Goal: Task Accomplishment & Management: Use online tool/utility

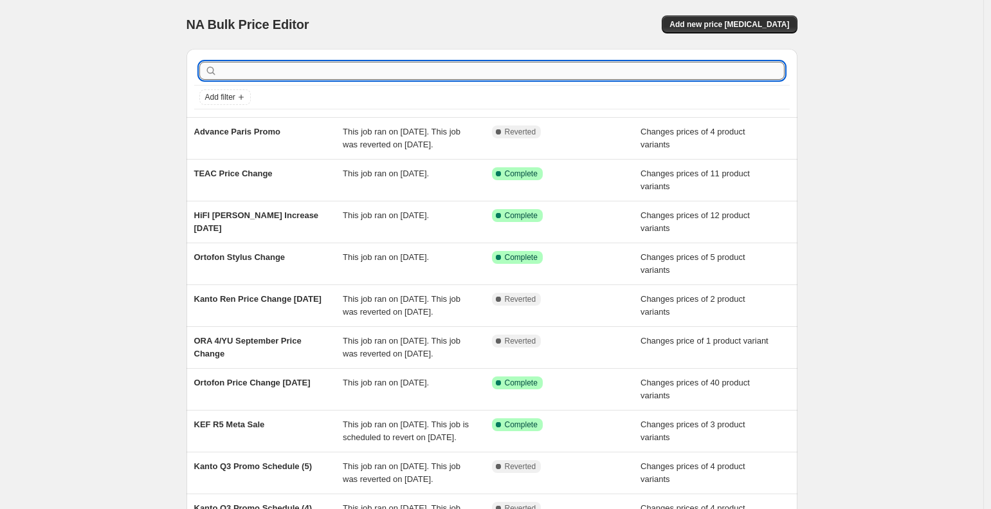
click at [259, 67] on input "text" at bounding box center [502, 71] width 564 height 18
type input "[GEOGRAPHIC_DATA]"
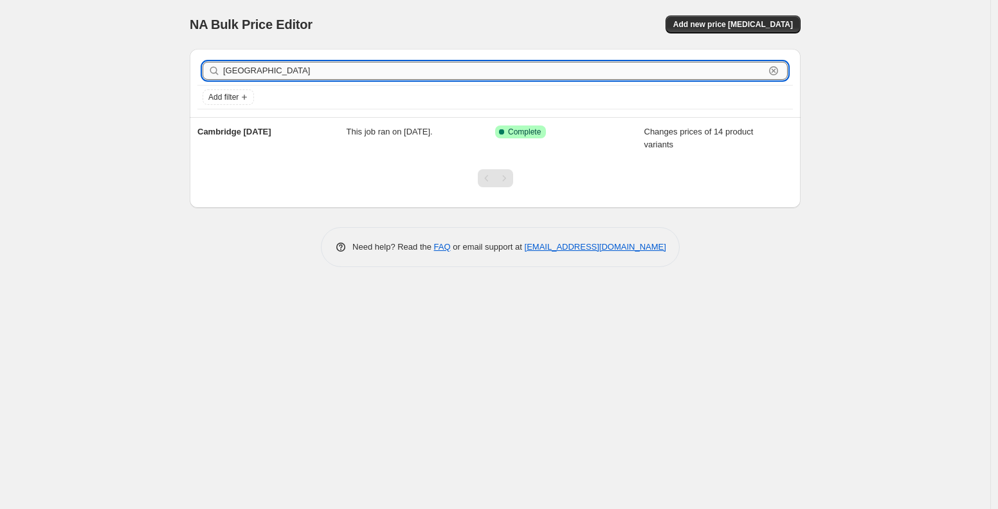
click at [293, 69] on input "[GEOGRAPHIC_DATA]" at bounding box center [493, 71] width 541 height 18
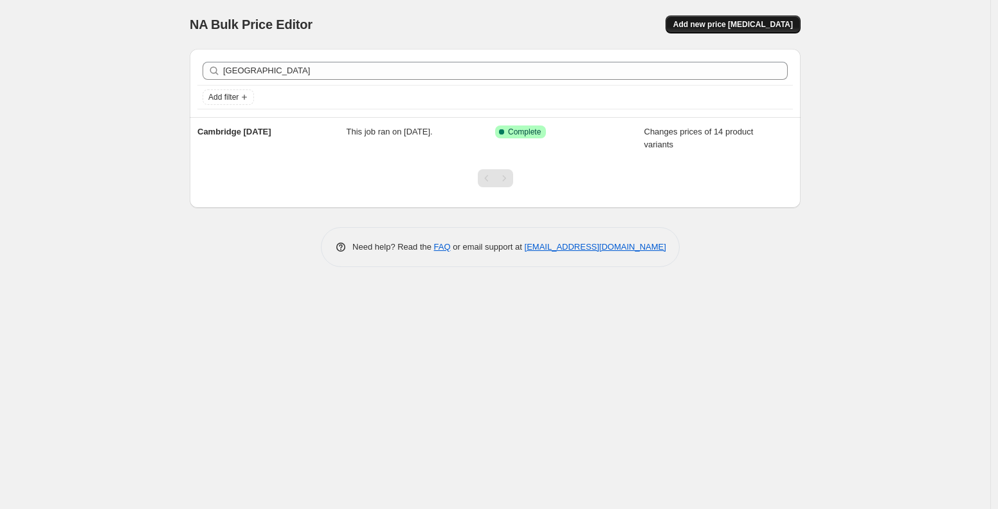
click at [757, 26] on span "Add new price [MEDICAL_DATA]" at bounding box center [733, 24] width 120 height 10
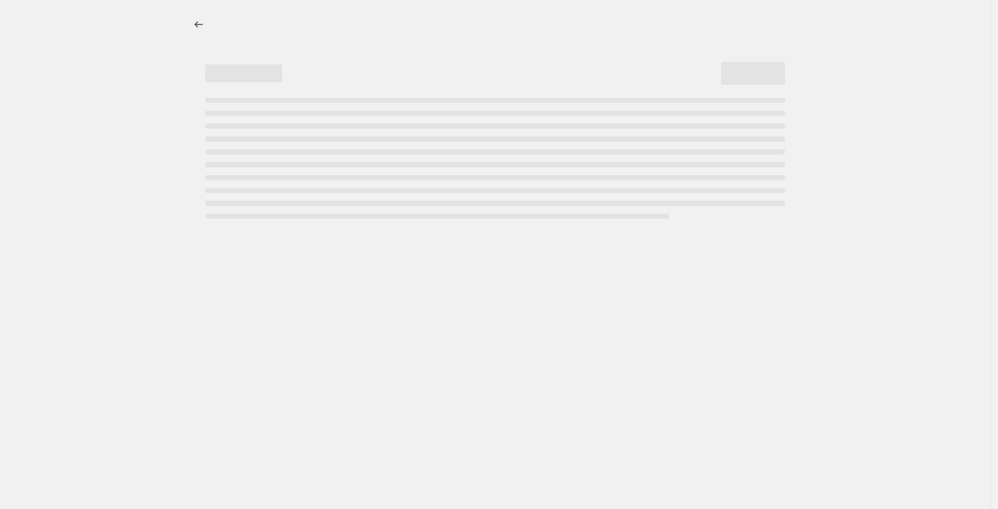
select select "percentage"
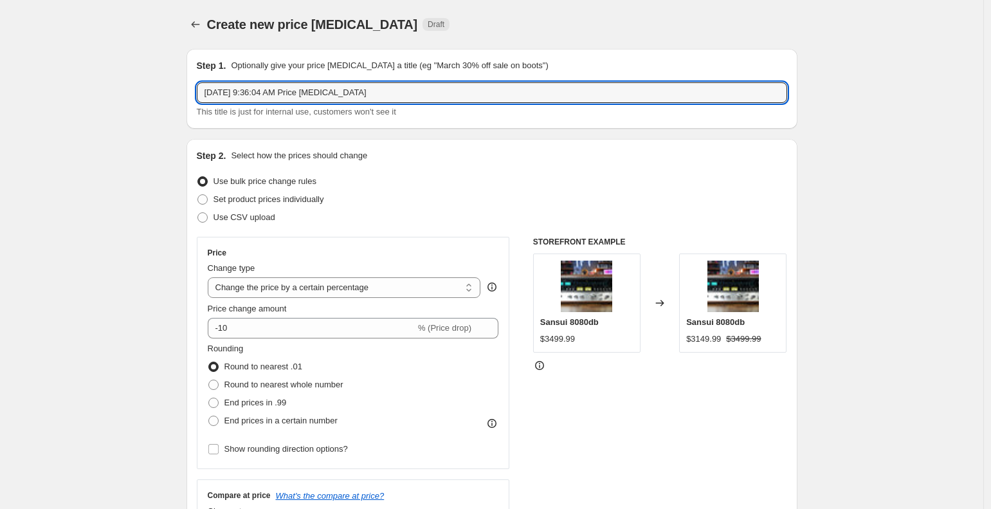
drag, startPoint x: 414, startPoint y: 93, endPoint x: 109, endPoint y: 73, distance: 306.0
type input "Cambridge Price Change"
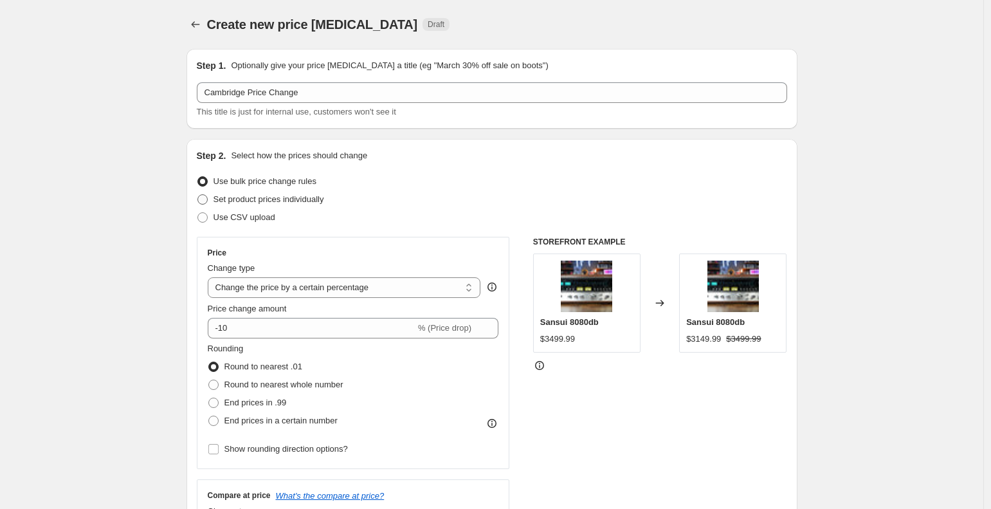
click at [206, 203] on span at bounding box center [202, 199] width 10 height 10
click at [198, 195] on input "Set product prices individually" at bounding box center [197, 194] width 1 height 1
radio input "true"
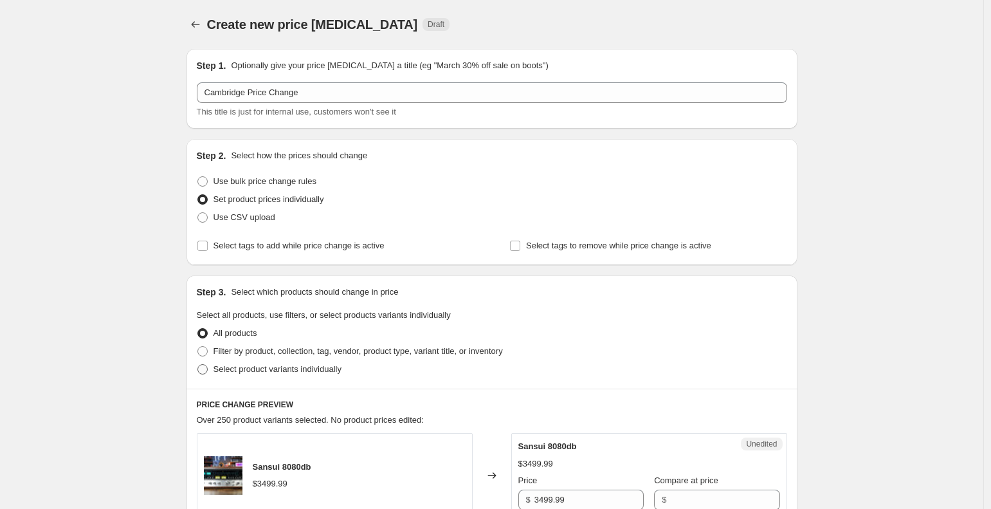
click at [203, 373] on span at bounding box center [202, 369] width 10 height 10
click at [198, 365] on input "Select product variants individually" at bounding box center [197, 364] width 1 height 1
radio input "true"
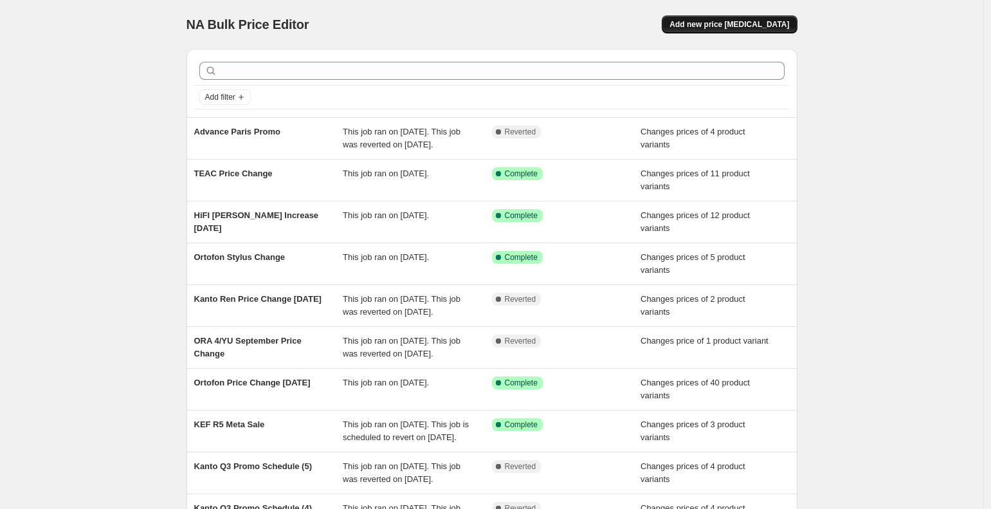
click at [757, 26] on span "Add new price [MEDICAL_DATA]" at bounding box center [729, 24] width 120 height 10
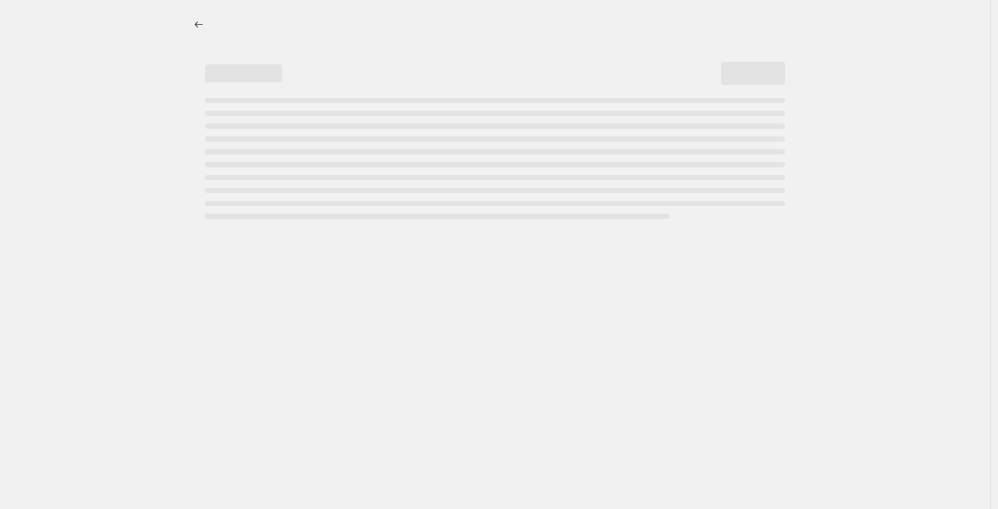
select select "percentage"
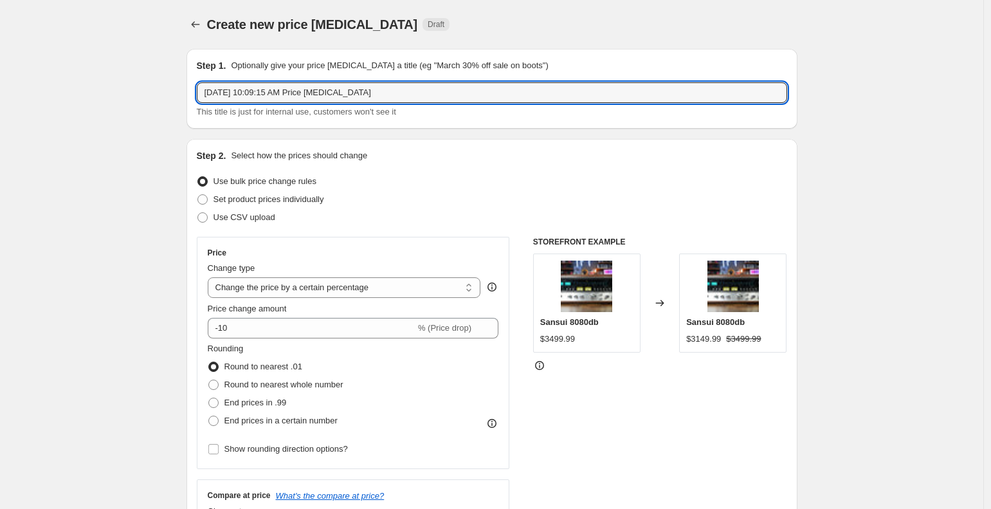
drag, startPoint x: 419, startPoint y: 93, endPoint x: 149, endPoint y: 61, distance: 271.2
type input "Cambridge Price Change"
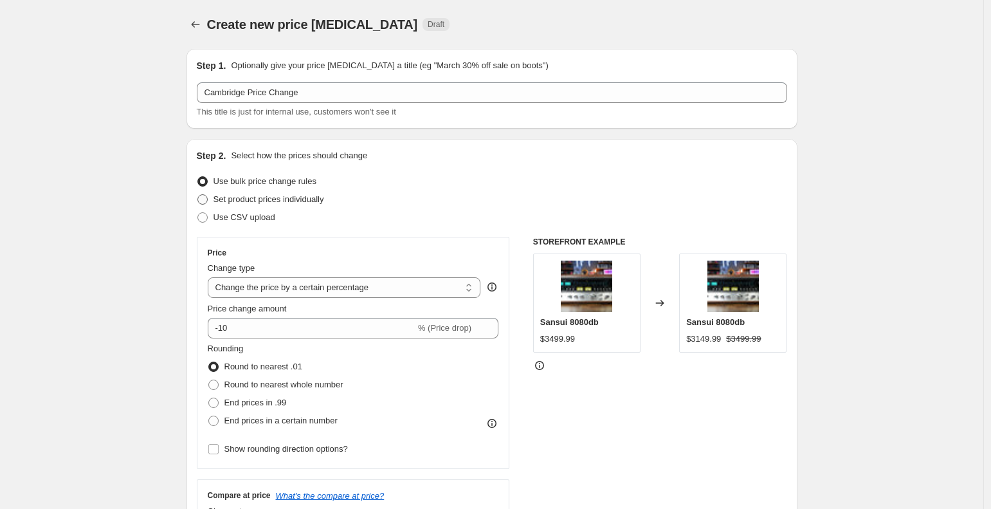
click at [212, 201] on label "Set product prices individually" at bounding box center [260, 199] width 127 height 18
click at [198, 195] on input "Set product prices individually" at bounding box center [197, 194] width 1 height 1
radio input "true"
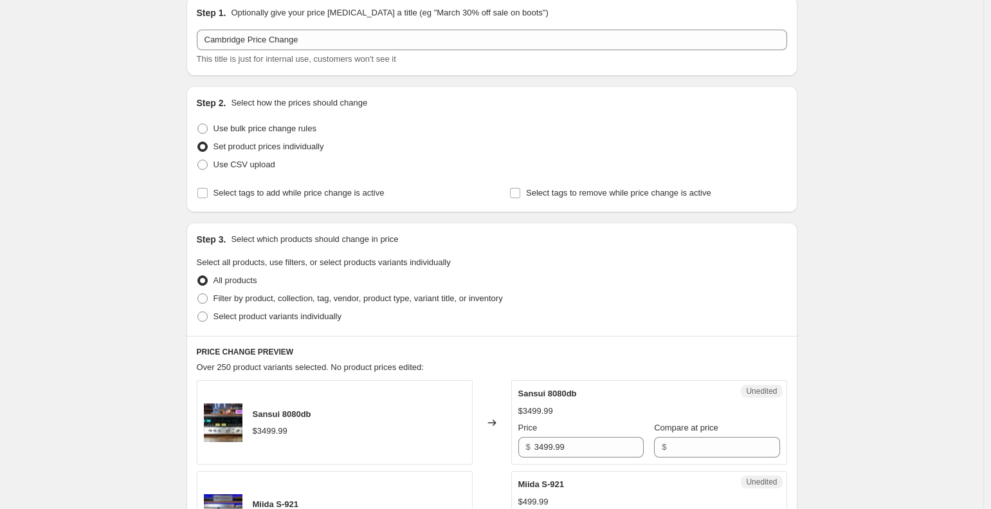
scroll to position [74, 0]
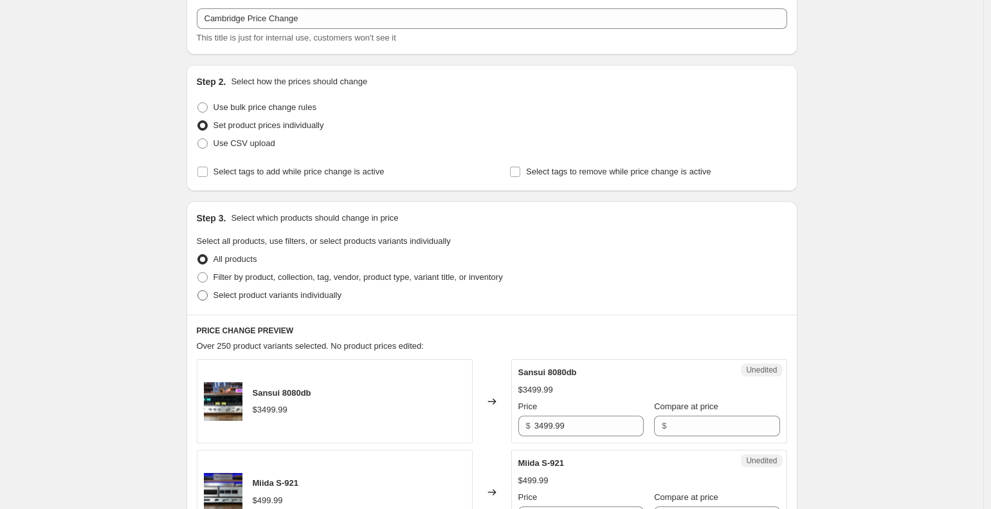
click at [201, 302] on label "Select product variants individually" at bounding box center [269, 295] width 145 height 18
click at [198, 291] on input "Select product variants individually" at bounding box center [197, 290] width 1 height 1
radio input "true"
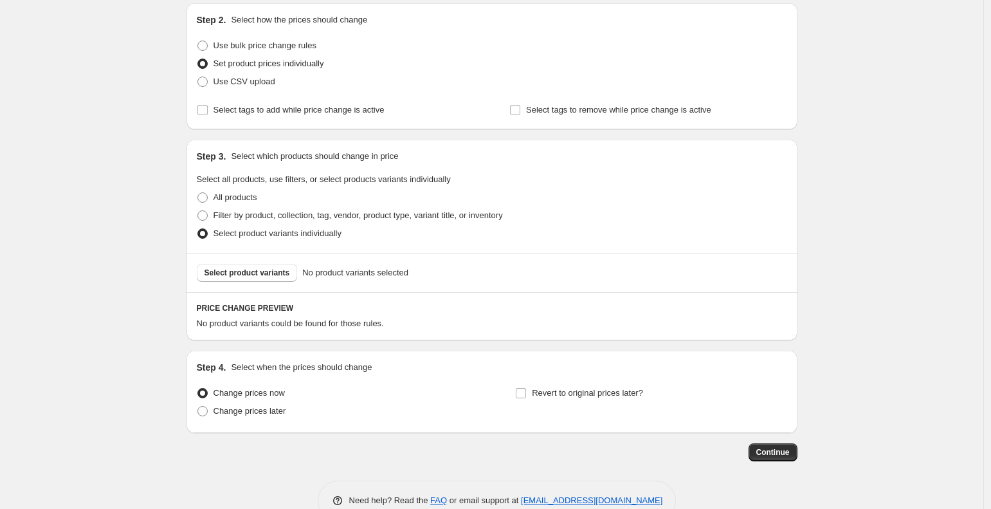
scroll to position [167, 0]
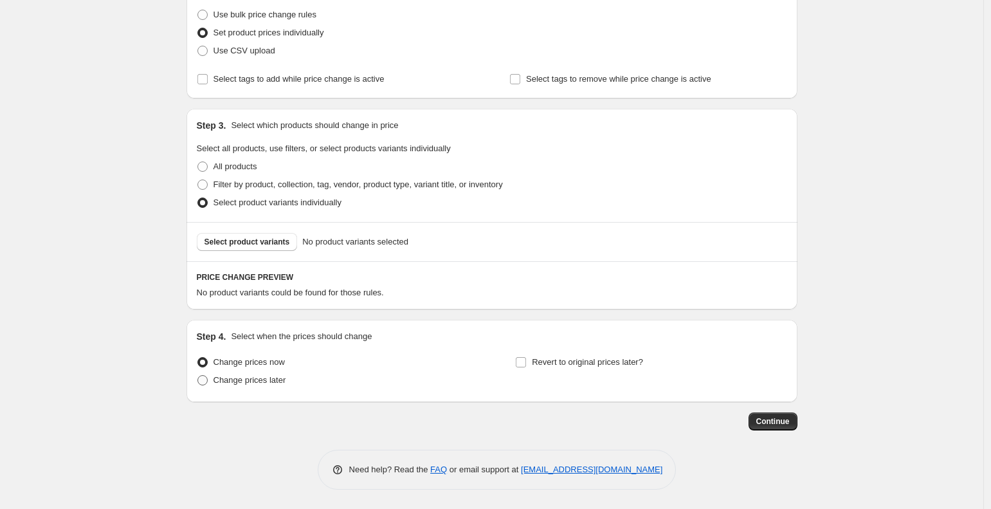
click at [217, 381] on span "Change prices later" at bounding box center [249, 380] width 73 height 10
click at [198, 375] on input "Change prices later" at bounding box center [197, 375] width 1 height 1
radio input "true"
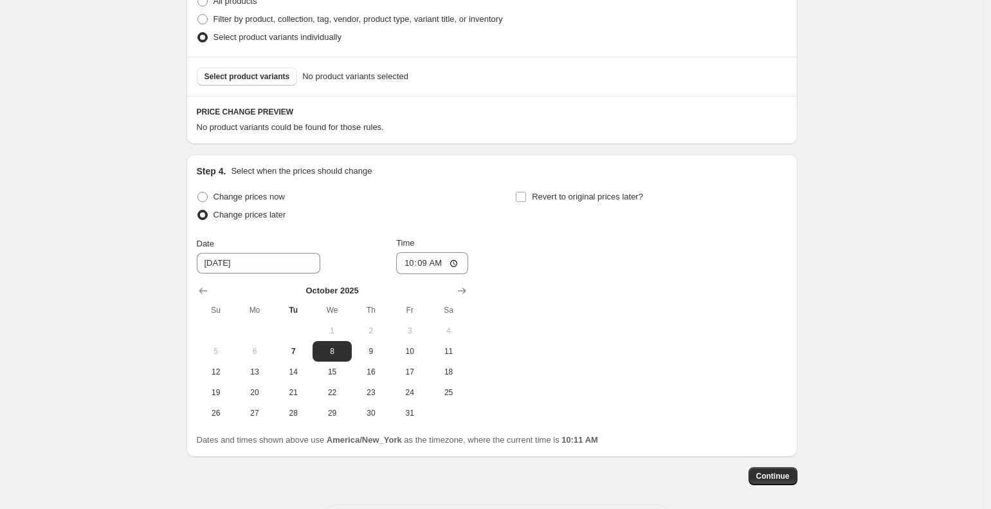
scroll to position [386, 0]
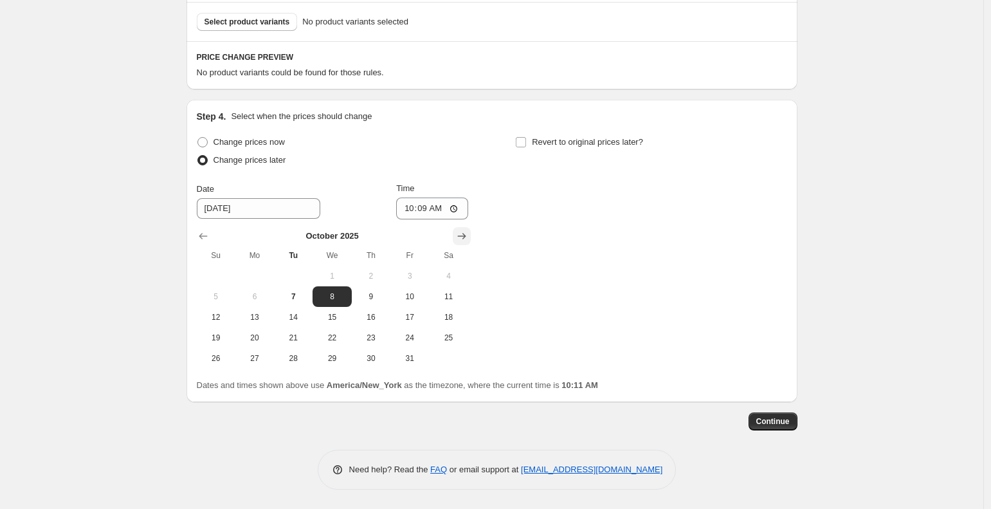
click at [464, 235] on icon "Show next month, November 2025" at bounding box center [461, 236] width 13 height 13
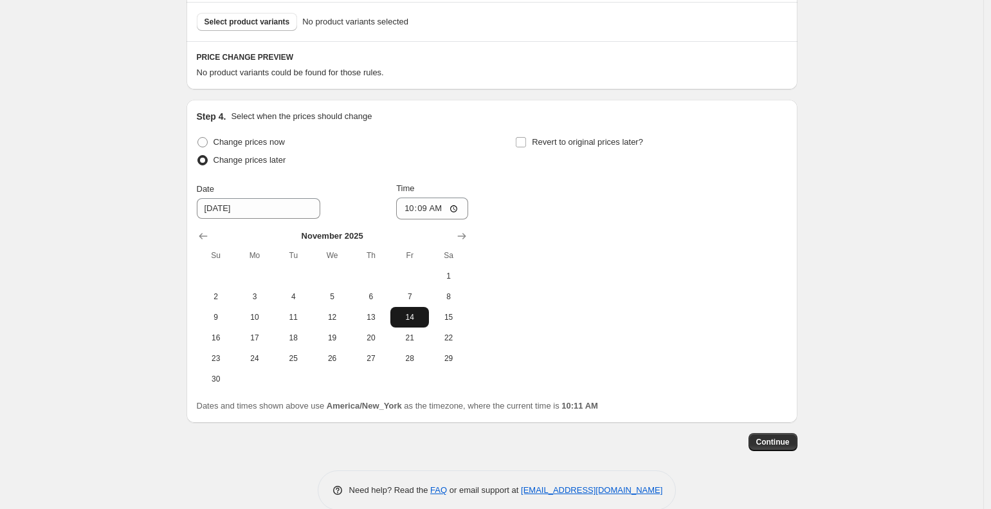
click at [404, 317] on span "14" at bounding box center [409, 317] width 28 height 10
type input "11/14/2025"
click at [542, 143] on span "Revert to original prices later?" at bounding box center [587, 142] width 111 height 10
click at [526, 143] on input "Revert to original prices later?" at bounding box center [521, 142] width 10 height 10
checkbox input "true"
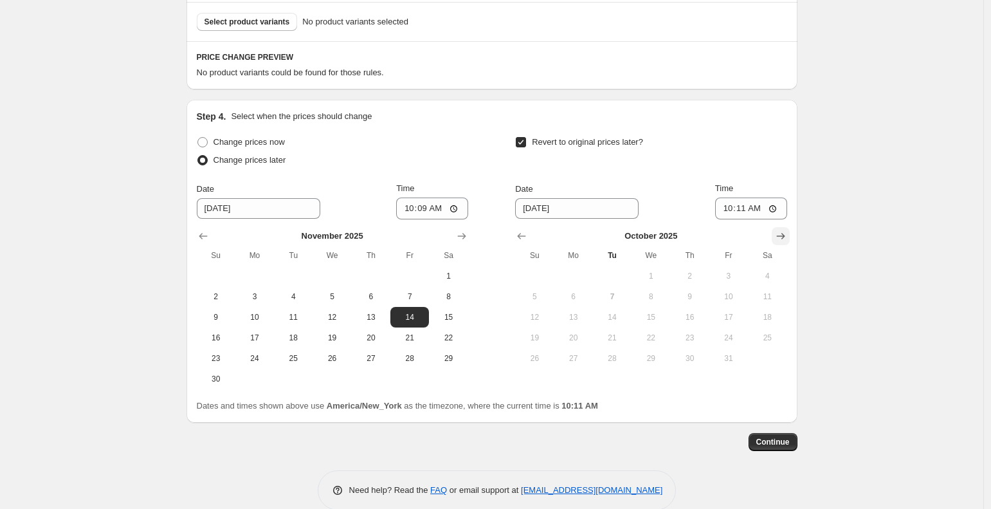
click at [784, 235] on icon "Show next month, November 2025" at bounding box center [780, 236] width 13 height 13
click at [784, 234] on icon "Show next month, December 2025" at bounding box center [780, 236] width 13 height 13
click at [777, 240] on button "Show next month, January 2026" at bounding box center [780, 236] width 18 height 18
click at [586, 300] on span "5" at bounding box center [573, 296] width 28 height 10
type input "1/5/2026"
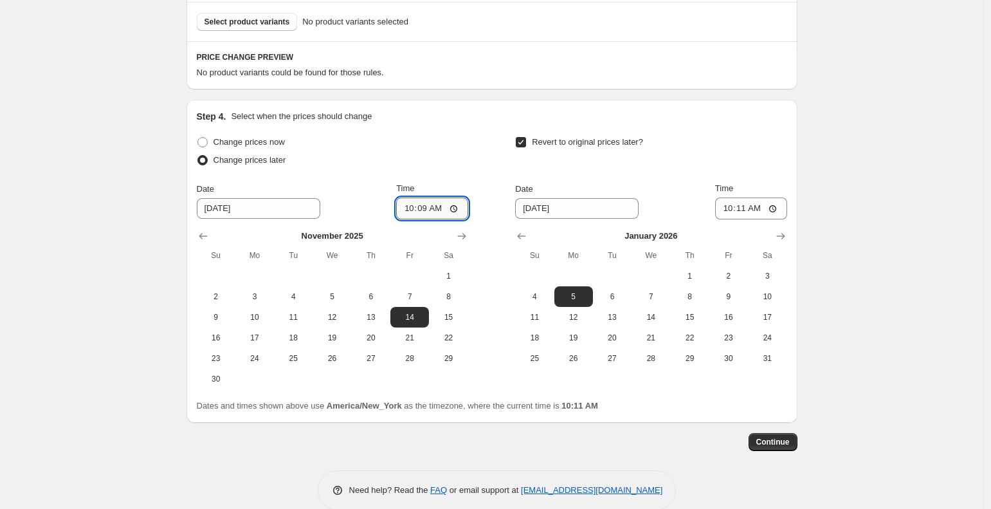
click at [424, 212] on input "10:09" at bounding box center [432, 208] width 72 height 22
click at [411, 208] on input "10:09" at bounding box center [432, 208] width 72 height 22
type input "00:00"
click at [728, 210] on input "10:11" at bounding box center [751, 208] width 72 height 22
type input "00:00"
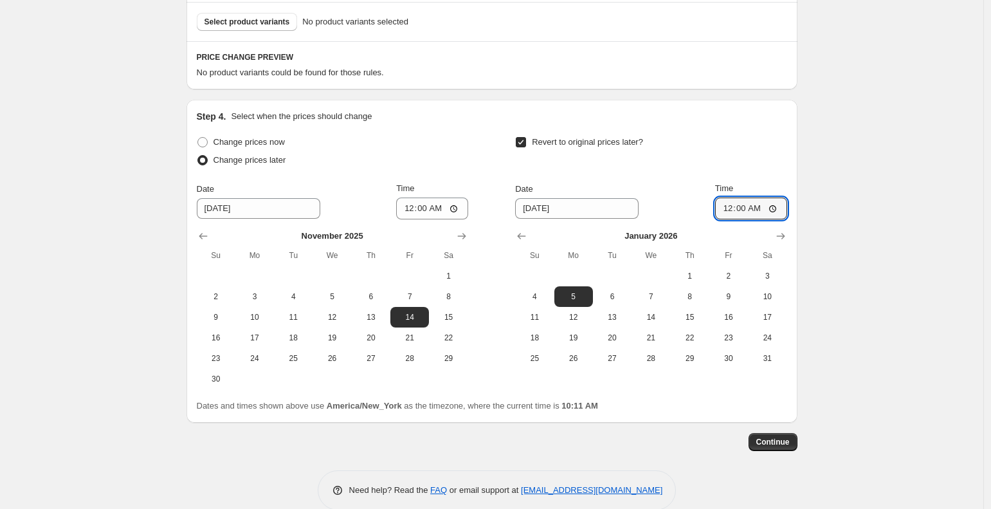
click at [886, 185] on div "Create new price change job. This page is ready Create new price change job Dra…" at bounding box center [491, 71] width 983 height 915
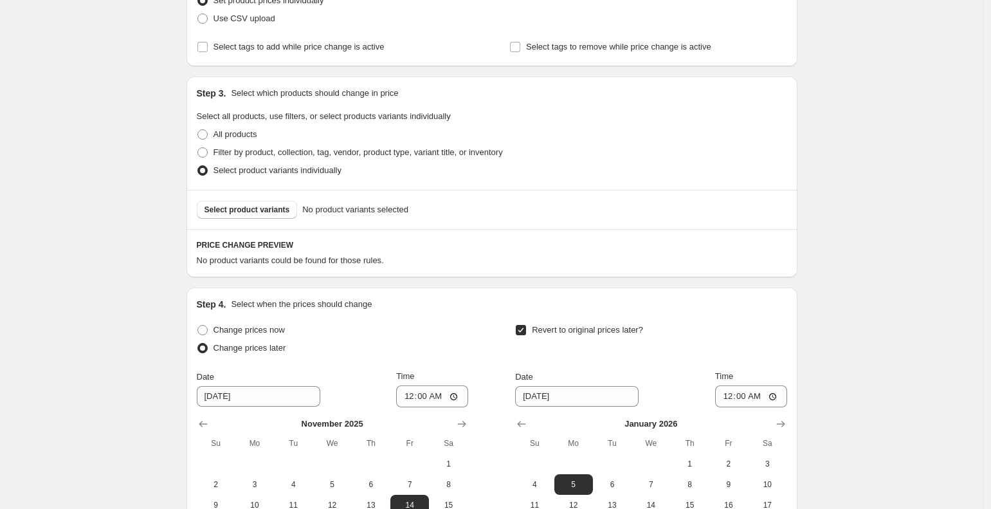
scroll to position [147, 0]
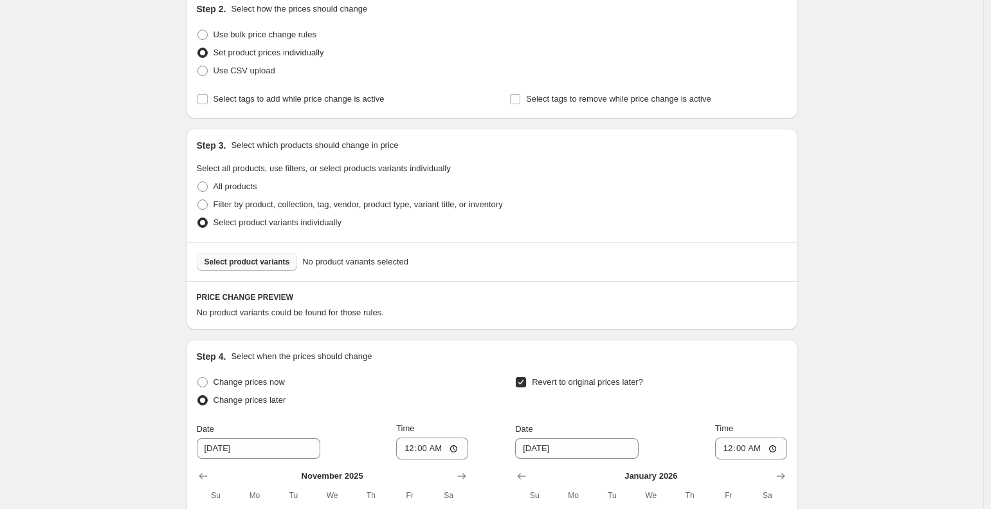
click at [266, 262] on span "Select product variants" at bounding box center [247, 262] width 86 height 10
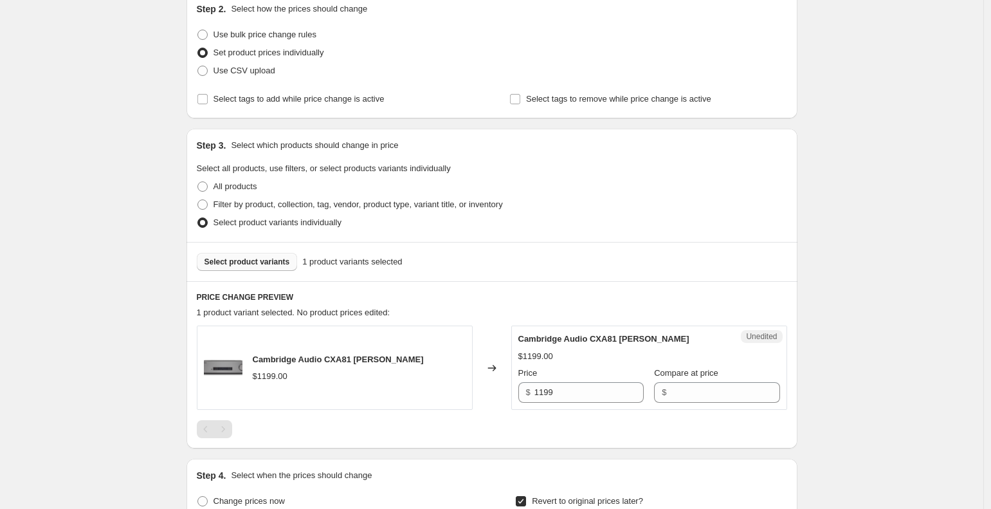
scroll to position [248, 0]
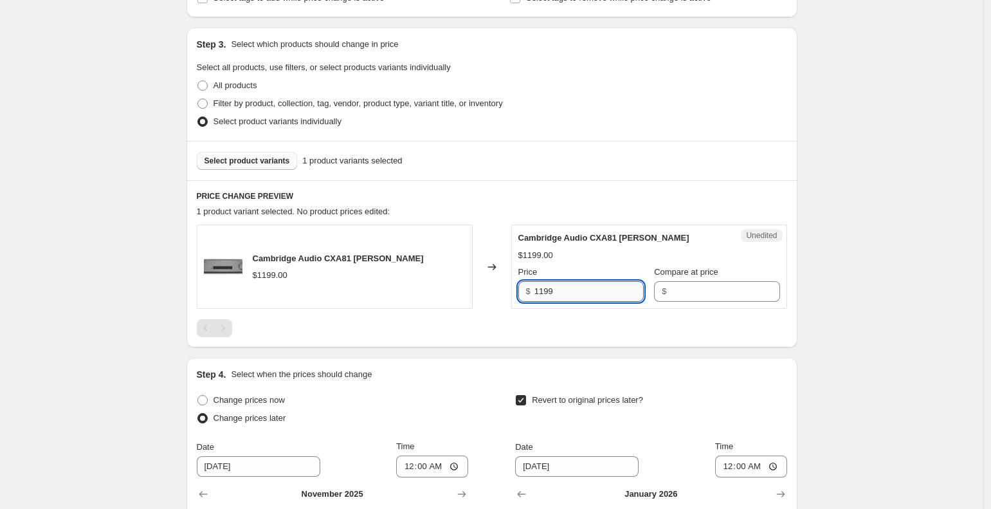
click at [584, 291] on input "1199" at bounding box center [588, 291] width 109 height 21
type input "1"
type input "1099"
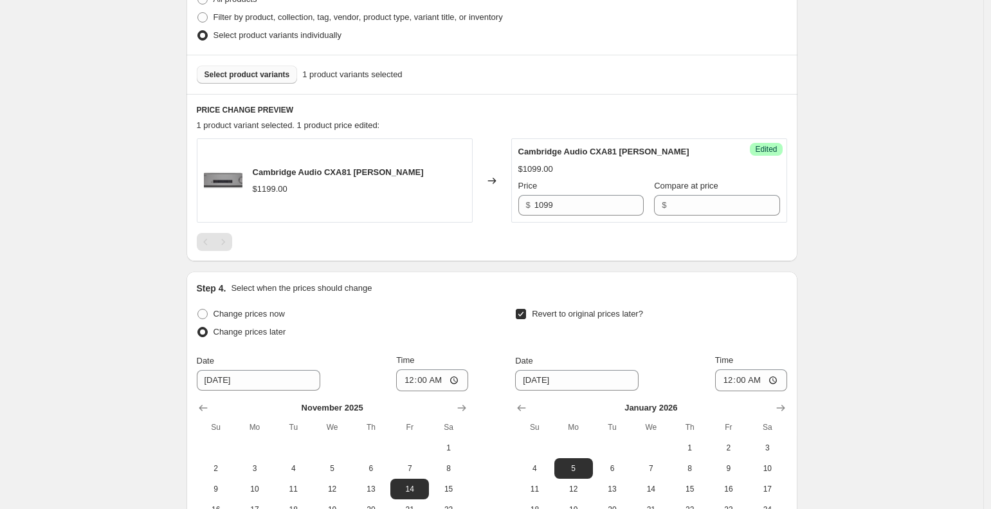
scroll to position [288, 0]
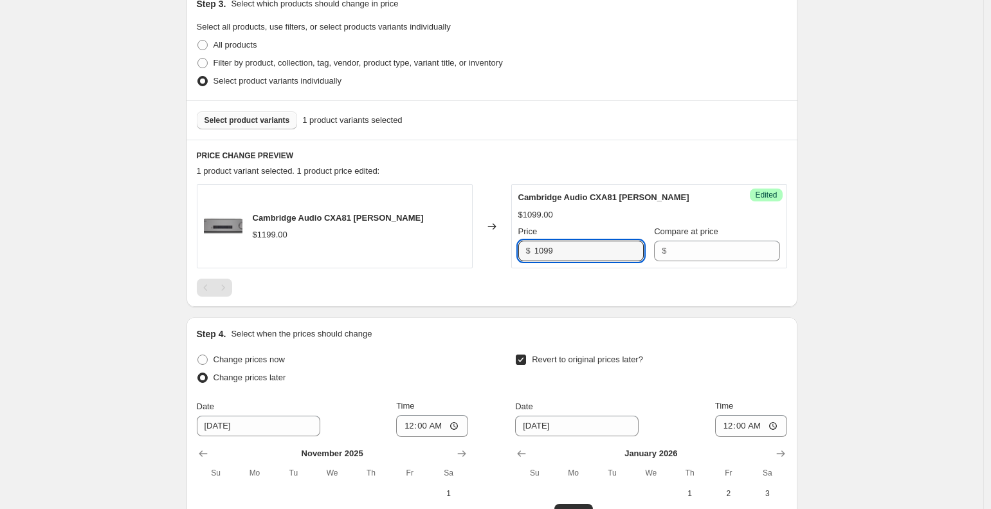
click at [285, 123] on span "Select product variants" at bounding box center [247, 120] width 86 height 10
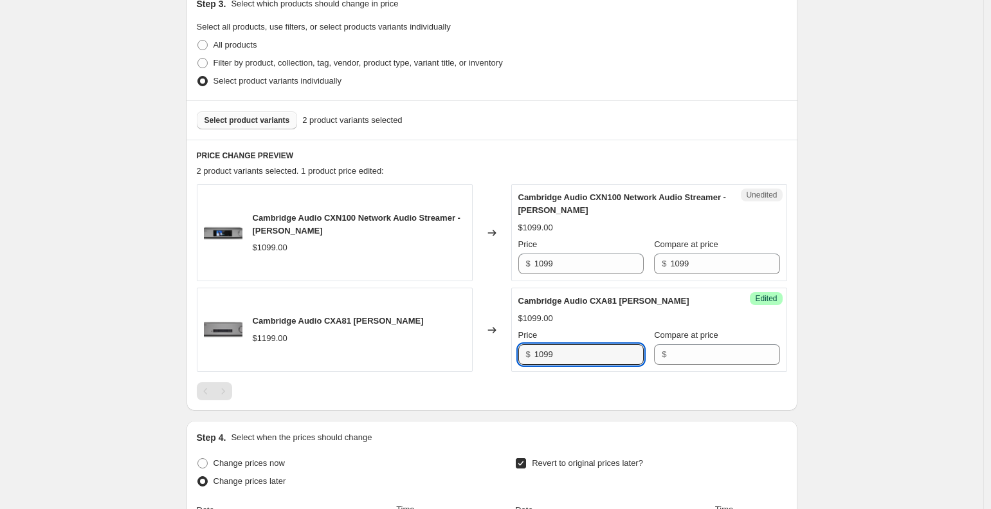
drag, startPoint x: 572, startPoint y: 354, endPoint x: 513, endPoint y: 344, distance: 60.0
click at [503, 343] on div "Cambridge Audio CXA81 MK II $1199.00 Changed to Success Edited Cambridge Audio …" at bounding box center [492, 329] width 590 height 84
type input "949"
click at [896, 329] on div "Create new price change job. This page is ready Create new price change job Dra…" at bounding box center [491, 281] width 983 height 1138
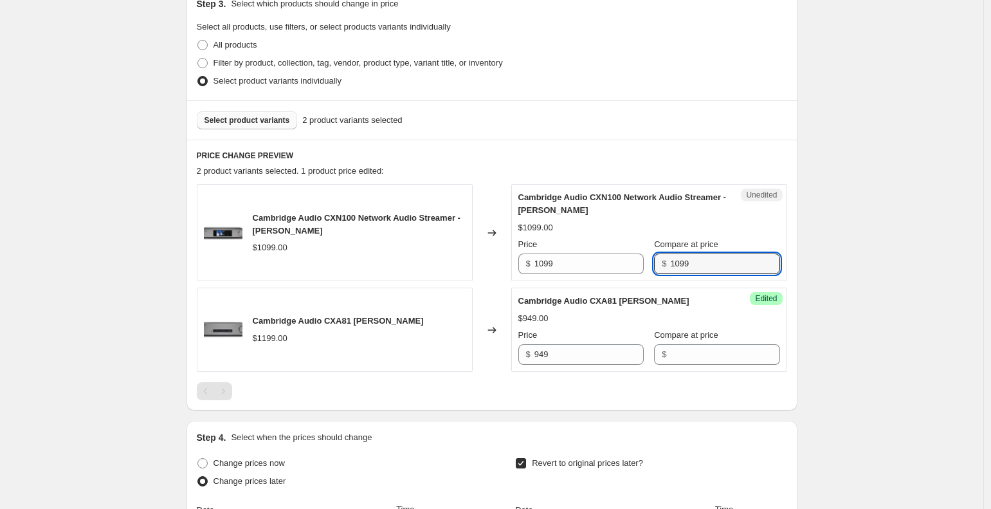
drag, startPoint x: 717, startPoint y: 262, endPoint x: 669, endPoint y: 261, distance: 48.9
click at [669, 261] on div "$ 1099" at bounding box center [716, 263] width 125 height 21
click at [821, 253] on div "Create new price change job. This page is ready Create new price change job Dra…" at bounding box center [491, 281] width 983 height 1138
click at [273, 116] on span "Select product variants" at bounding box center [247, 120] width 86 height 10
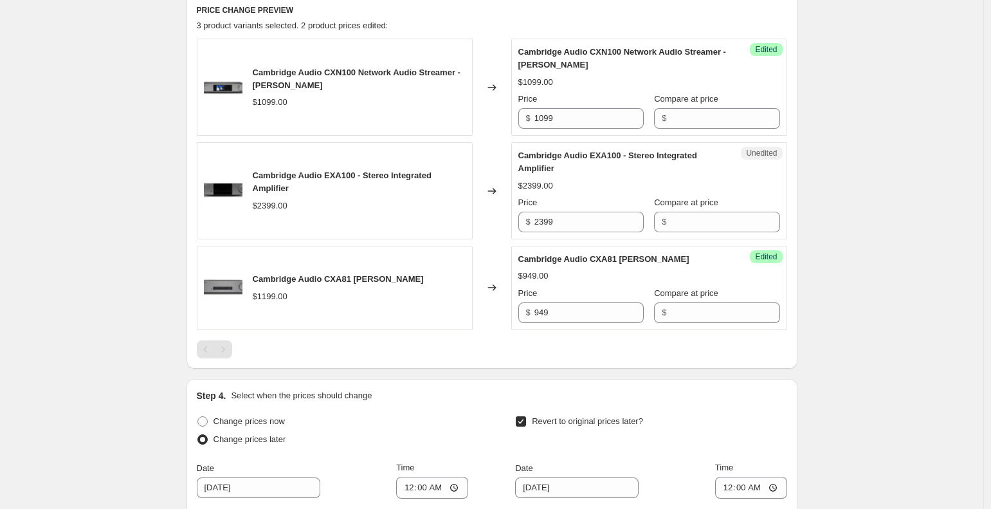
scroll to position [555, 0]
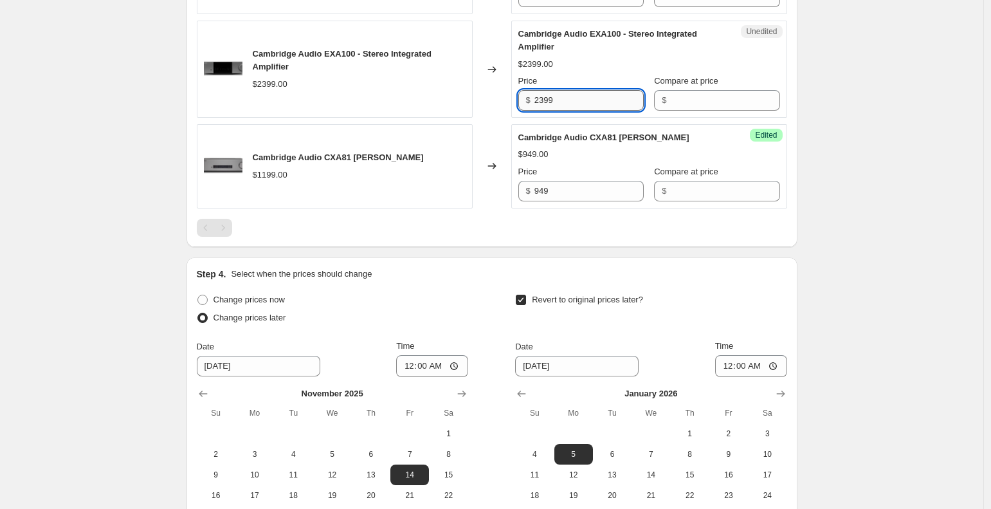
drag, startPoint x: 575, startPoint y: 102, endPoint x: 541, endPoint y: 102, distance: 33.4
click at [541, 102] on input "2399" at bounding box center [588, 100] width 109 height 21
type input "2199"
click at [856, 138] on div "Create new price change job. This page is ready Create new price change job Dra…" at bounding box center [491, 65] width 983 height 1241
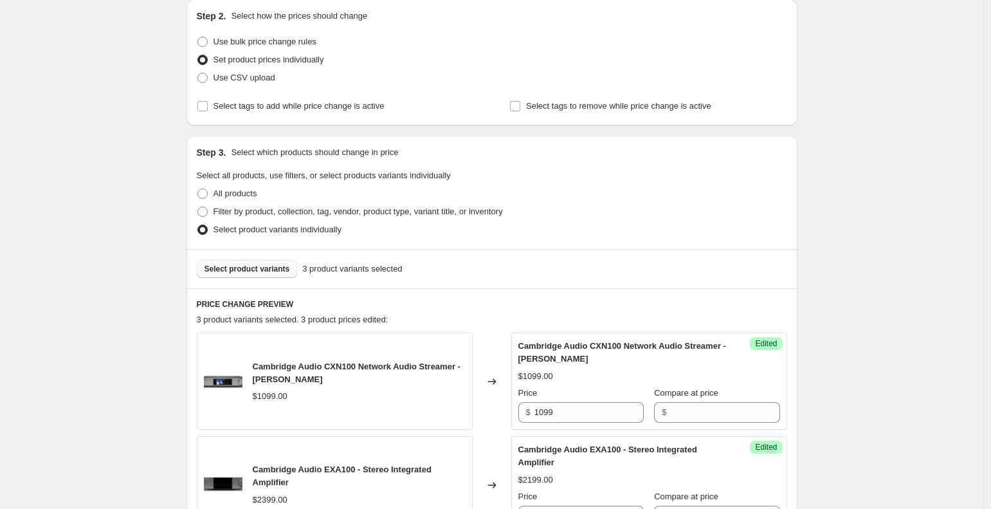
scroll to position [0, 0]
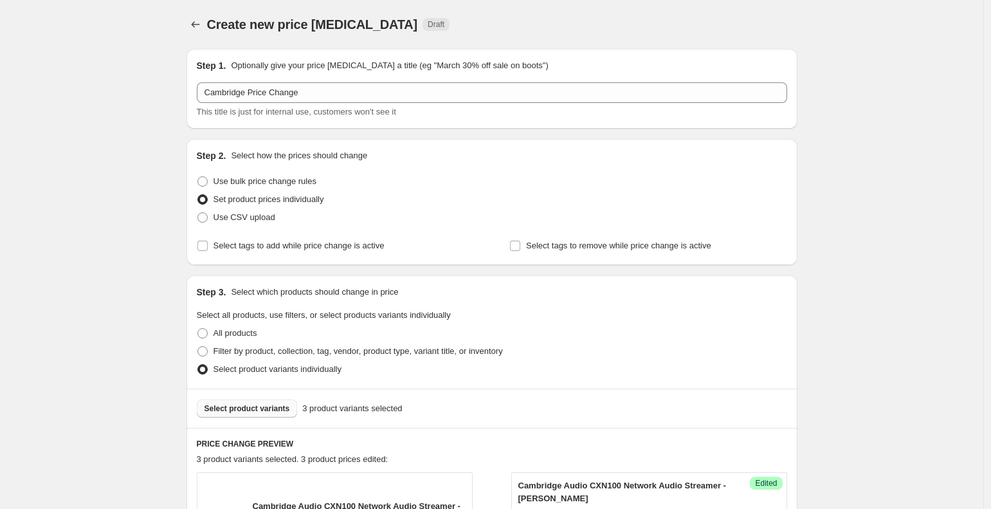
click at [276, 407] on span "Select product variants" at bounding box center [247, 408] width 86 height 10
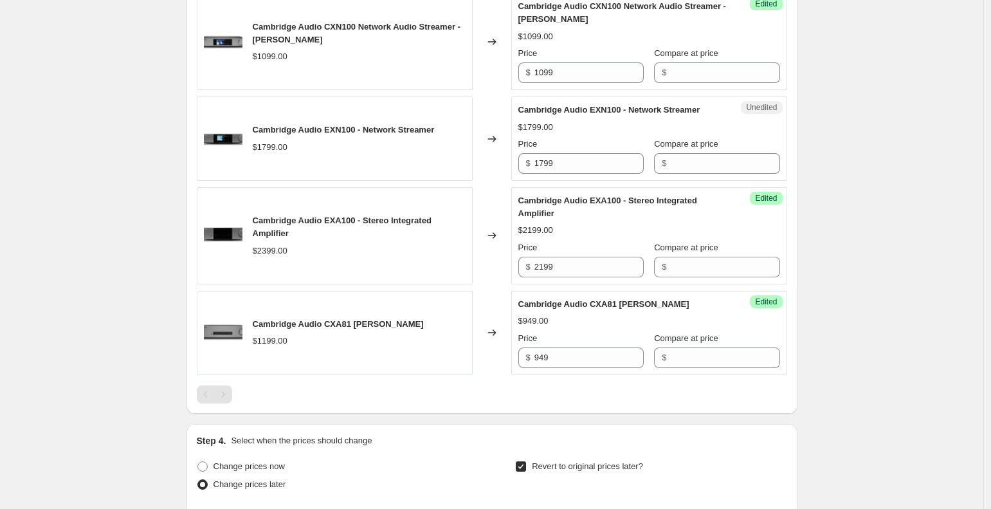
scroll to position [525, 0]
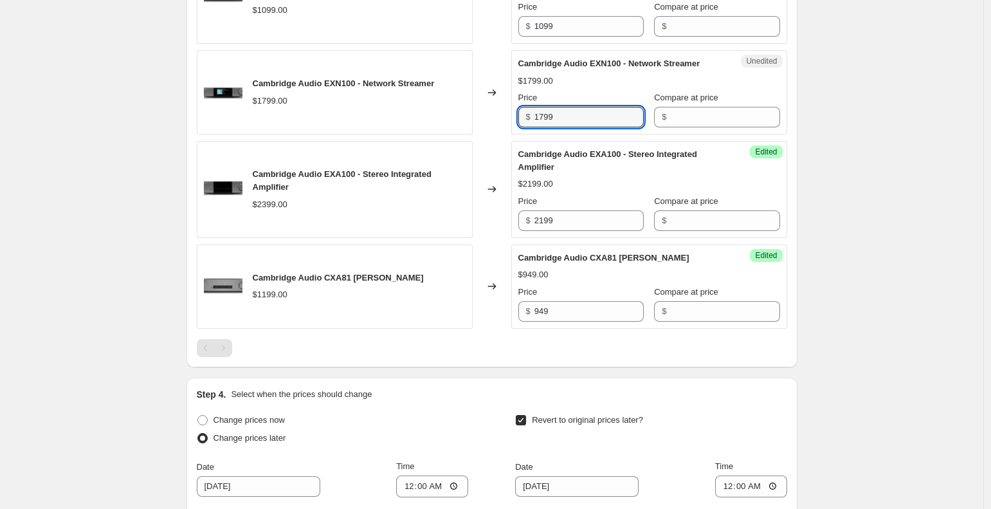
drag, startPoint x: 586, startPoint y: 138, endPoint x: 537, endPoint y: 127, distance: 50.7
click at [537, 127] on div "$ 1799" at bounding box center [580, 117] width 125 height 21
type input "1599"
click at [867, 38] on div "Create new price change job. This page is ready Create new price change job Dra…" at bounding box center [491, 141] width 983 height 1332
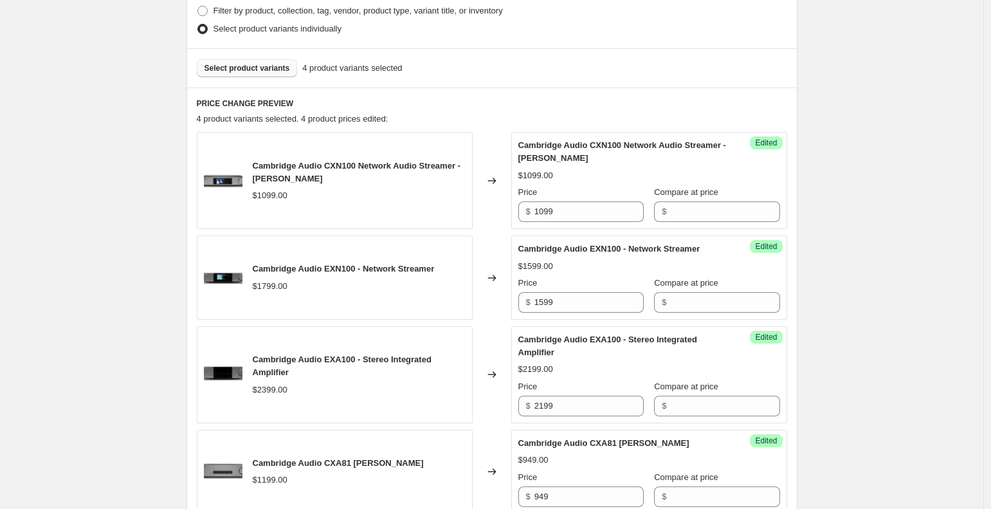
scroll to position [328, 0]
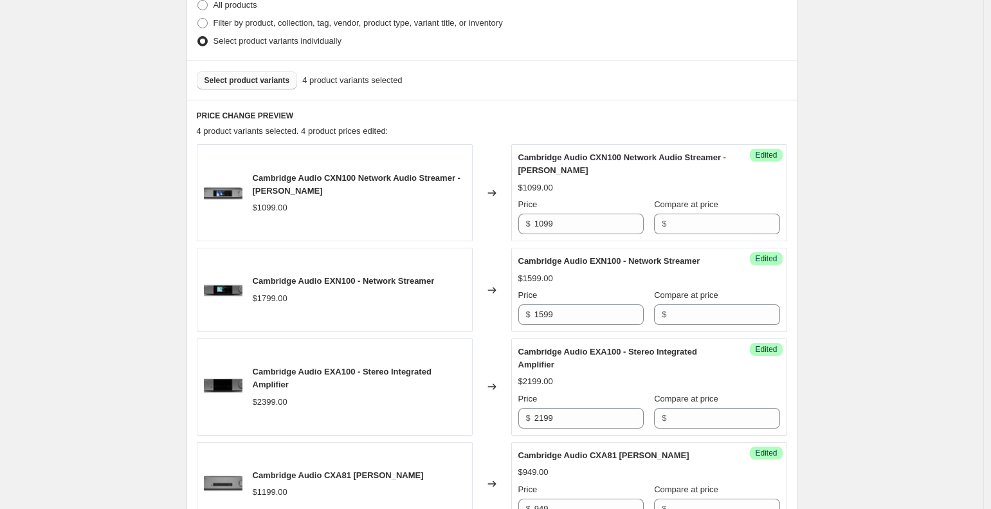
click at [266, 85] on span "Select product variants" at bounding box center [247, 80] width 86 height 10
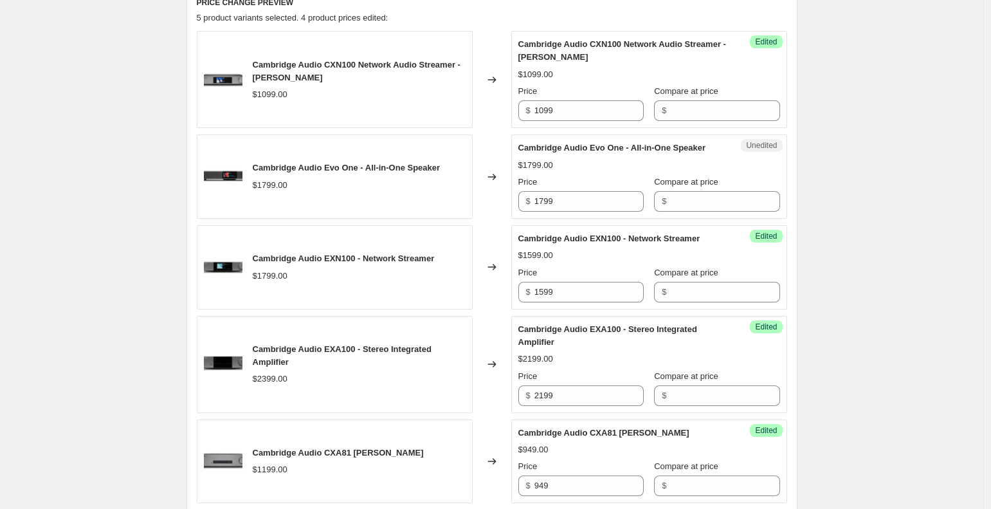
scroll to position [339, 0]
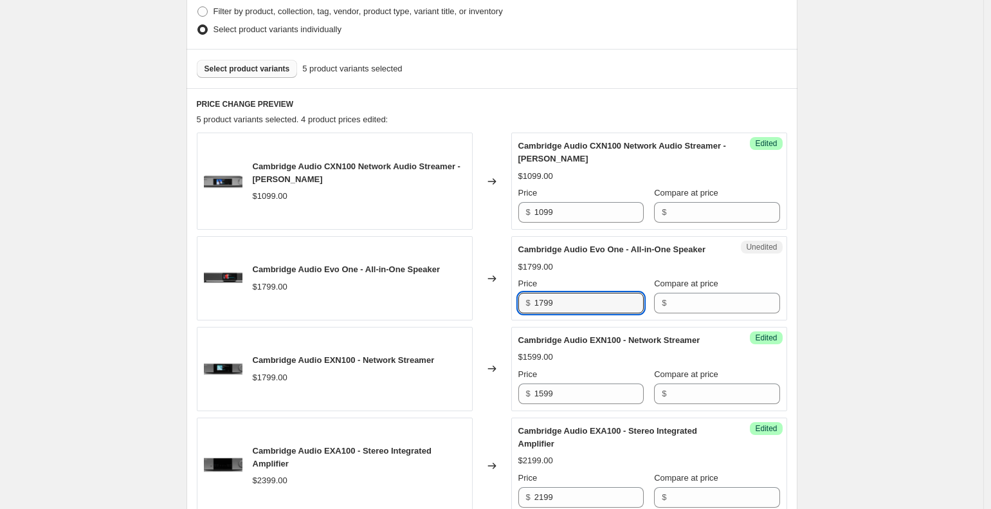
drag, startPoint x: 598, startPoint y: 320, endPoint x: 494, endPoint y: 315, distance: 104.2
click at [495, 315] on div "Cambridge Audio Evo One - All-in-One Speaker $1799.00 Changed to Unedited Cambr…" at bounding box center [492, 278] width 590 height 84
type input "1499"
click at [881, 318] on div "Create new price change job. This page is ready Create new price change job Dra…" at bounding box center [491, 372] width 983 height 1422
click at [269, 69] on span "Select product variants" at bounding box center [247, 69] width 86 height 10
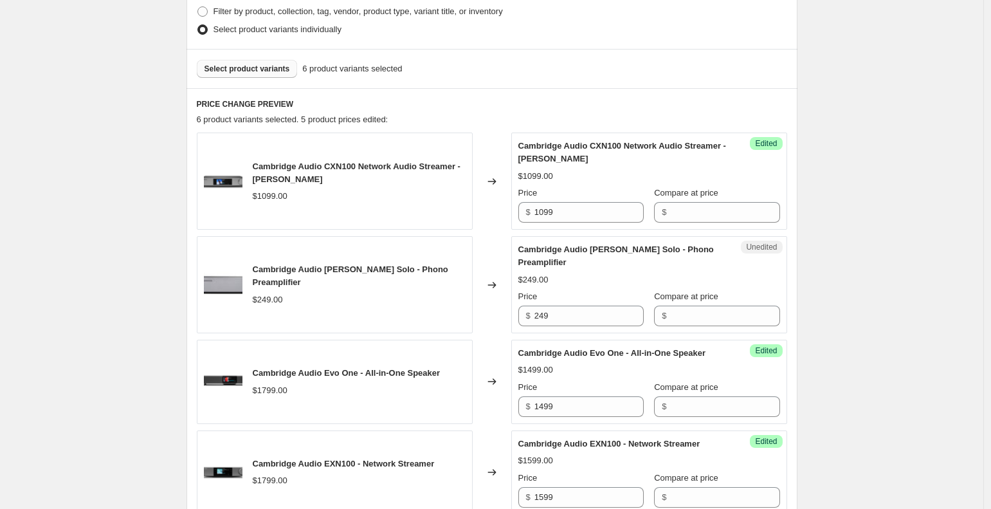
scroll to position [444, 0]
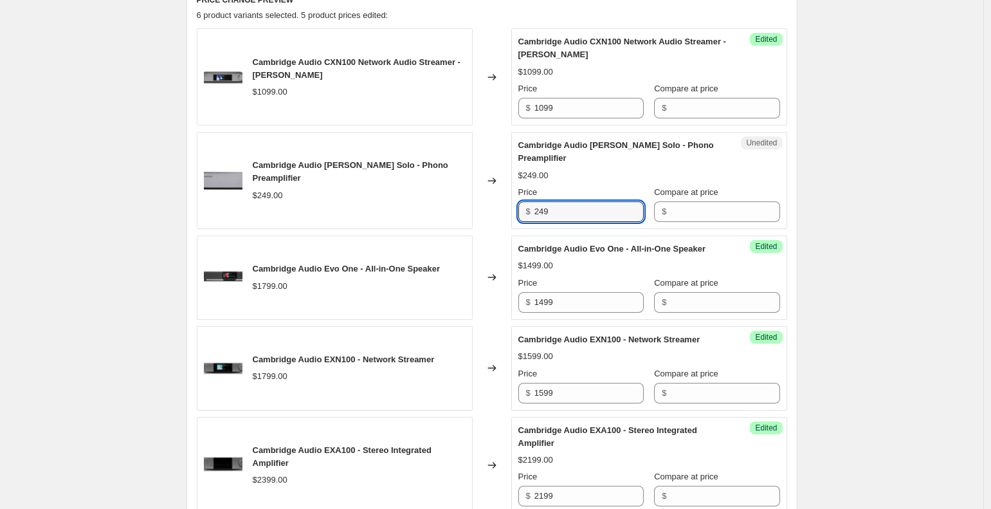
drag, startPoint x: 572, startPoint y: 215, endPoint x: 527, endPoint y: 207, distance: 45.8
click at [519, 208] on div "Unedited Cambridge Audio ALVA Solo - Phono Preamplifier $249.00 Price $ 249 Com…" at bounding box center [649, 180] width 276 height 97
type input "200"
click at [937, 154] on div "Create new price change job. This page is ready Create new price change job Dra…" at bounding box center [491, 319] width 983 height 1526
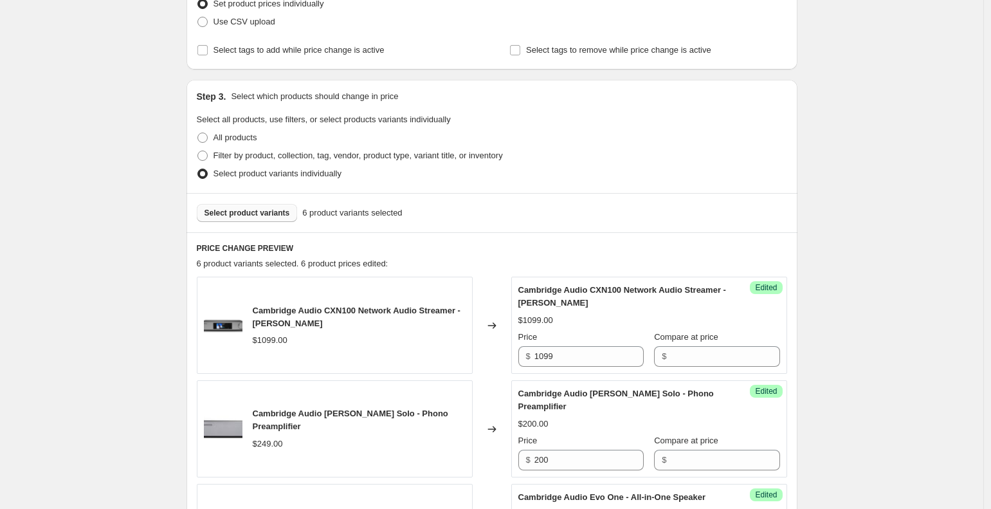
scroll to position [165, 0]
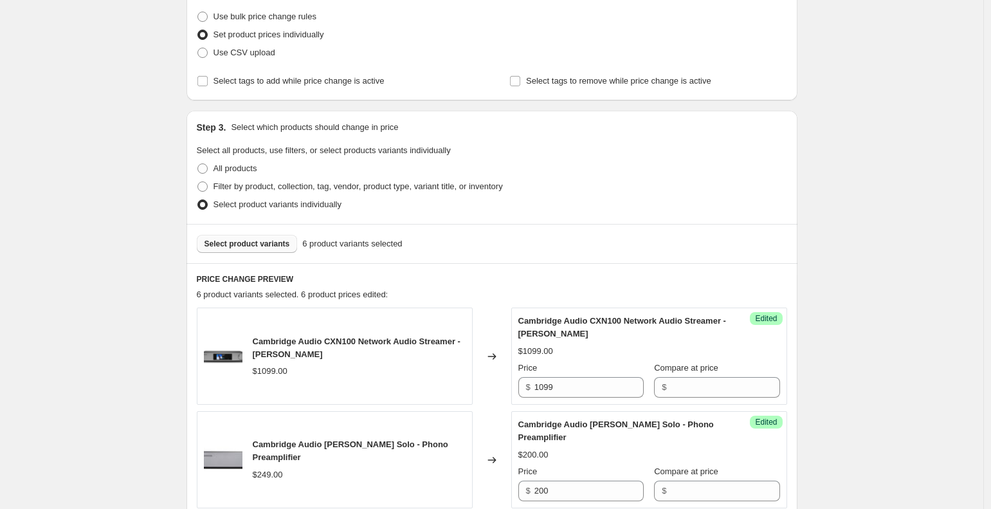
click at [280, 241] on span "Select product variants" at bounding box center [247, 244] width 86 height 10
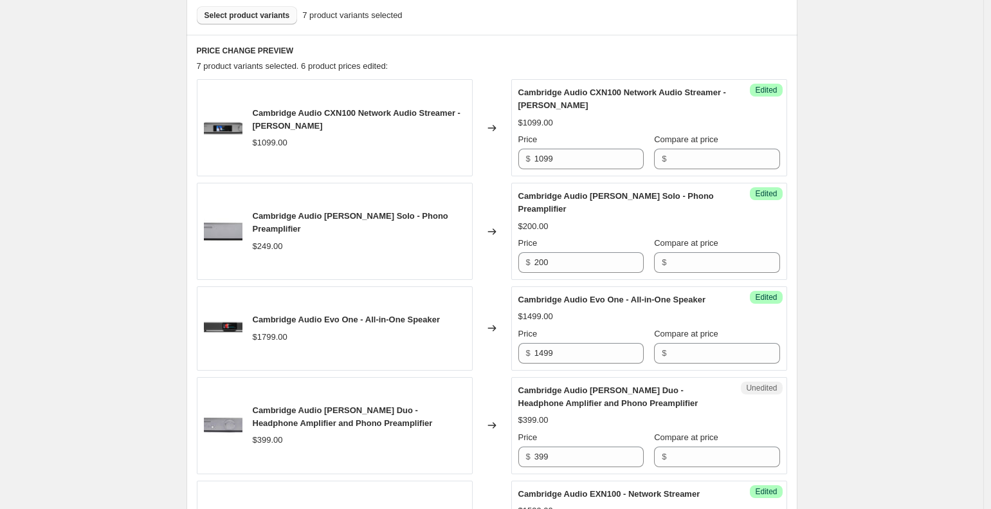
scroll to position [501, 0]
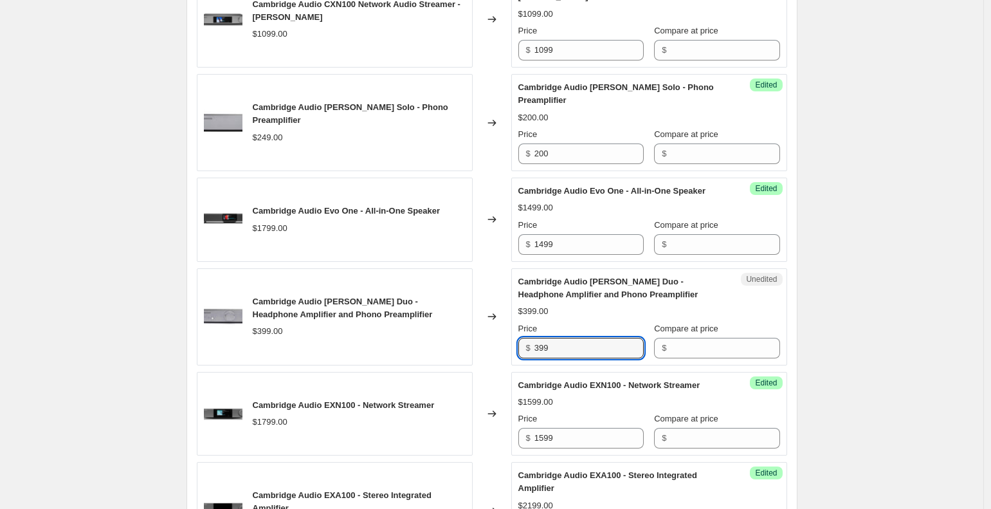
drag, startPoint x: 599, startPoint y: 360, endPoint x: 501, endPoint y: 356, distance: 97.8
click at [483, 360] on div "Cambridge Audio Alva Duo - Headphone Amplifier and Phono Preamplifier $399.00 C…" at bounding box center [492, 316] width 590 height 97
type input "350"
click at [942, 327] on div "Create new price change job. This page is ready Create new price change job Dra…" at bounding box center [491, 313] width 983 height 1629
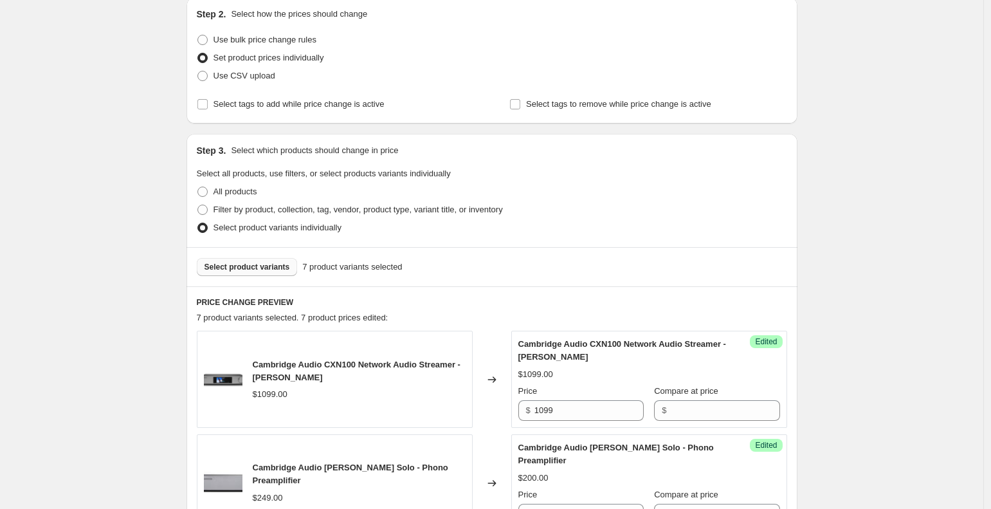
scroll to position [62, 0]
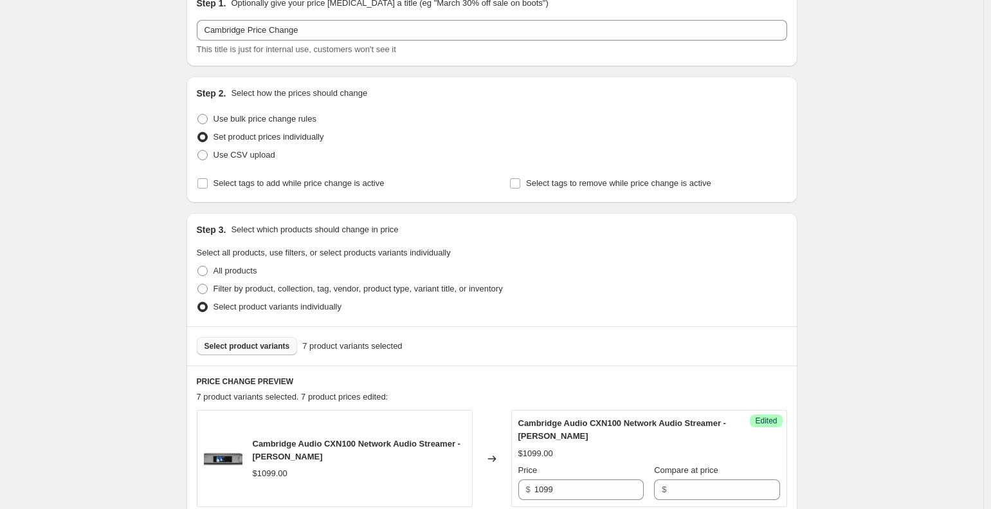
click at [240, 343] on span "Select product variants" at bounding box center [247, 346] width 86 height 10
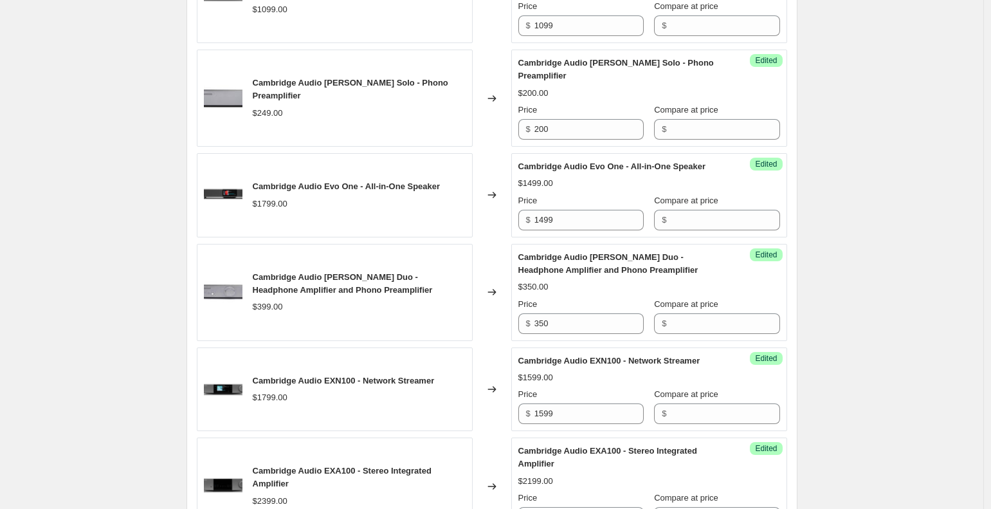
scroll to position [962, 0]
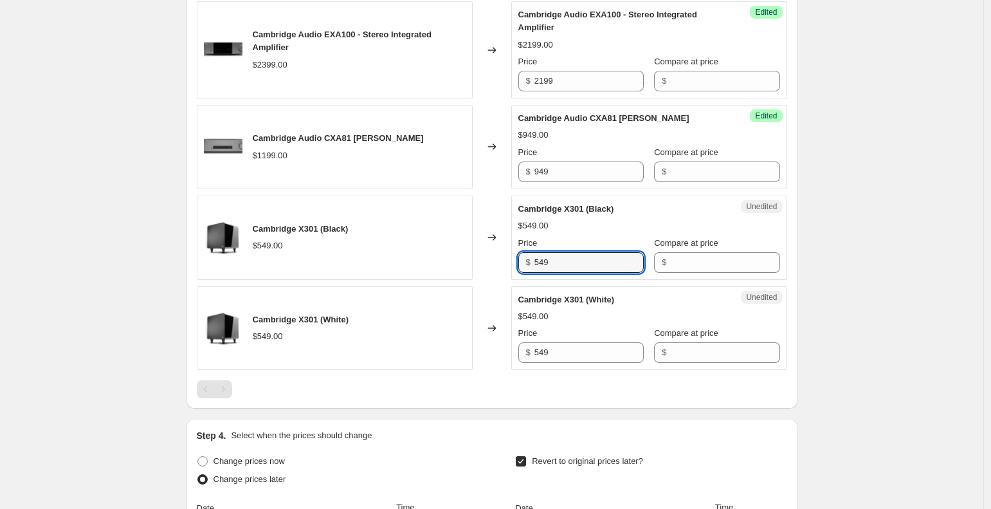
drag, startPoint x: 574, startPoint y: 288, endPoint x: 656, endPoint y: 258, distance: 87.4
click at [489, 280] on div "Cambridge X301 (Black) $549.00 Changed to Unedited Cambridge X301 (Black) $549.…" at bounding box center [492, 237] width 590 height 84
type input "500"
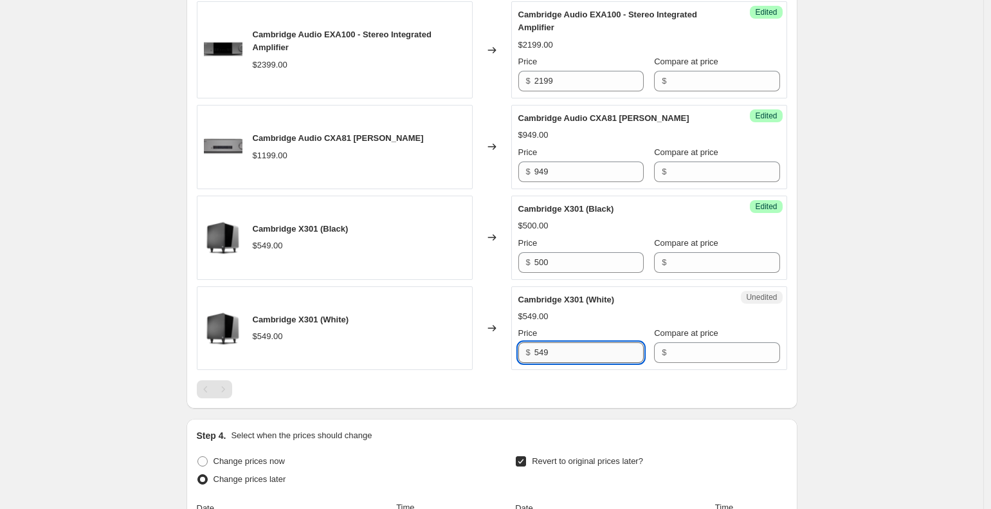
click at [599, 363] on input "549" at bounding box center [588, 352] width 109 height 21
type input "5"
type input "0"
type input "500"
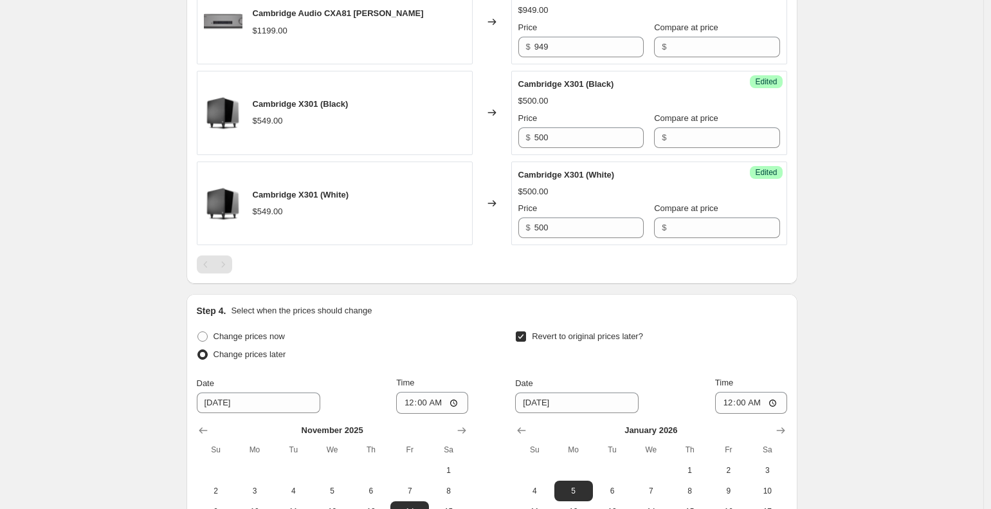
scroll to position [1327, 0]
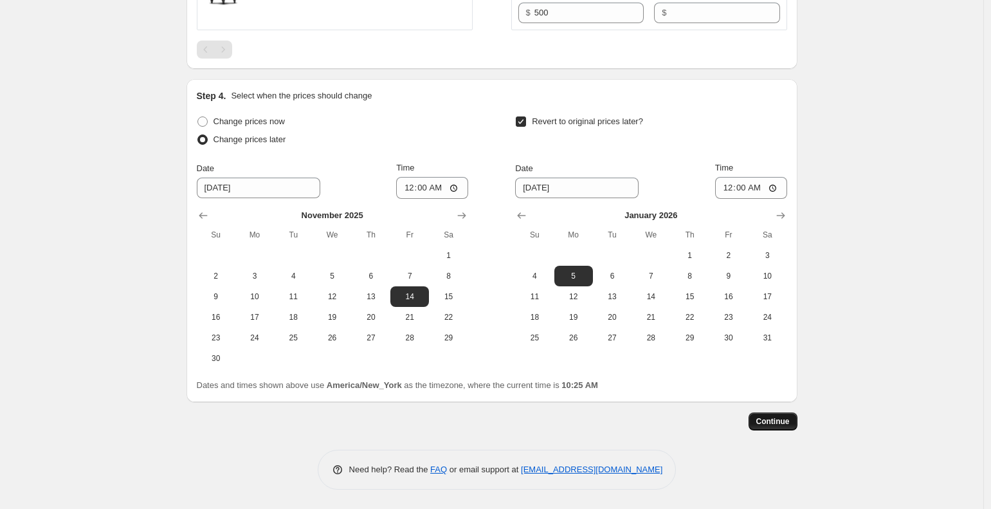
click at [774, 422] on span "Continue" at bounding box center [772, 421] width 33 height 10
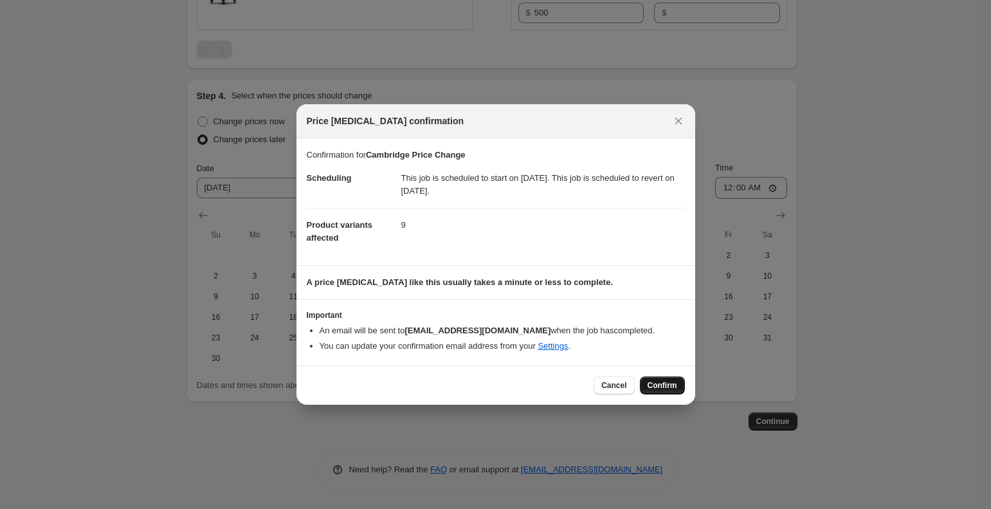
click at [658, 388] on span "Confirm" at bounding box center [662, 385] width 30 height 10
